Goal: Transaction & Acquisition: Purchase product/service

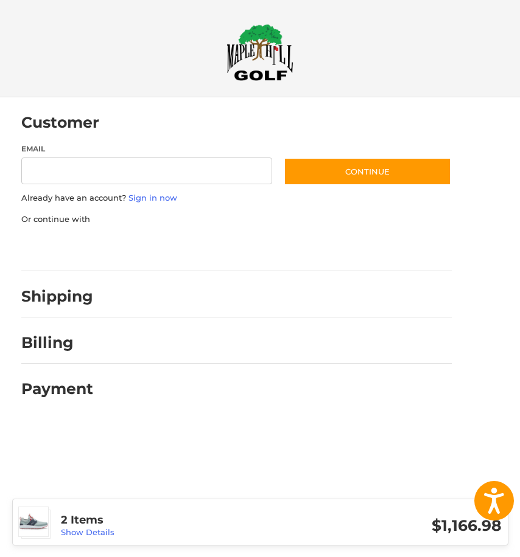
click at [60, 295] on h2 "Shipping" at bounding box center [57, 296] width 72 height 19
click at [128, 175] on input "Email" at bounding box center [146, 171] width 251 height 27
type input "**********"
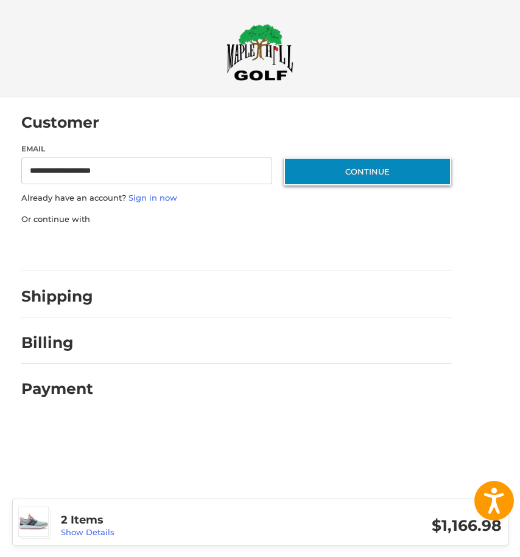
click at [323, 172] on button "Continue" at bounding box center [367, 172] width 167 height 28
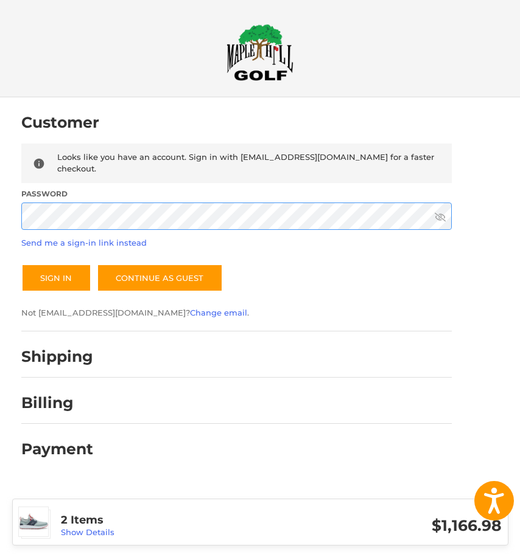
click at [21, 264] on button "Sign In" at bounding box center [56, 278] width 70 height 28
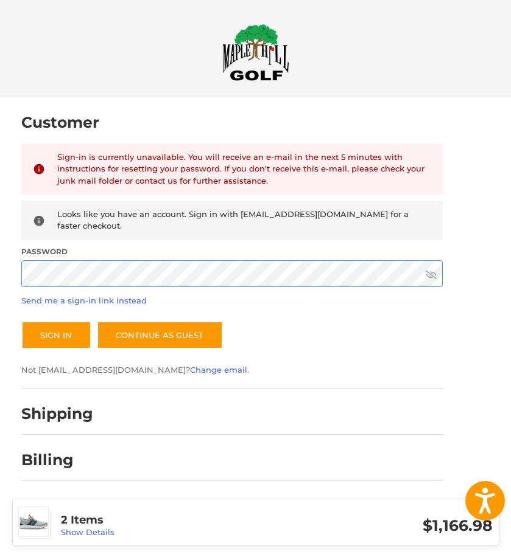
click at [21, 321] on button "Sign In" at bounding box center [56, 335] width 70 height 28
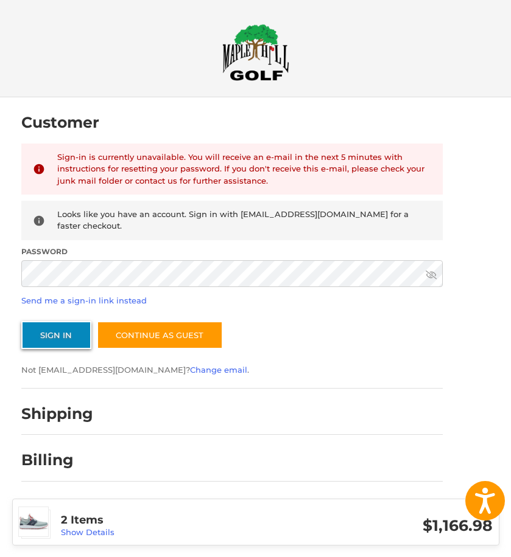
click at [54, 328] on button "Sign In" at bounding box center [56, 335] width 70 height 28
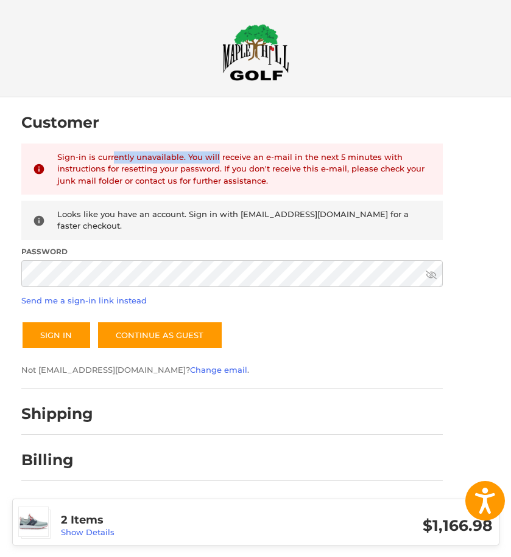
drag, startPoint x: 112, startPoint y: 152, endPoint x: 215, endPoint y: 152, distance: 102.8
click at [215, 152] on div "Sign-in is currently unavailable. You will receive an e-mail in the next 5 minu…" at bounding box center [244, 170] width 374 height 36
click at [268, 38] on img at bounding box center [255, 52] width 67 height 57
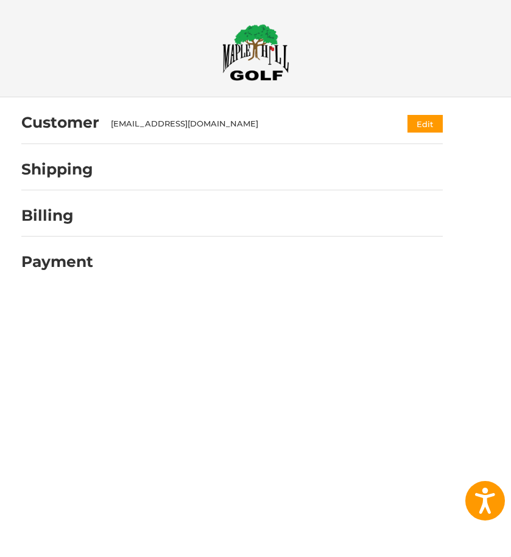
select select "**"
